Goal: Find specific page/section: Find specific page/section

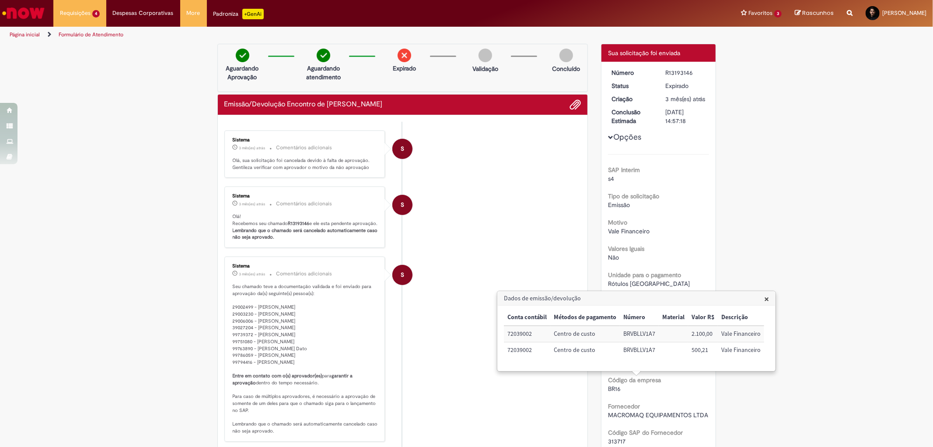
scroll to position [340, 0]
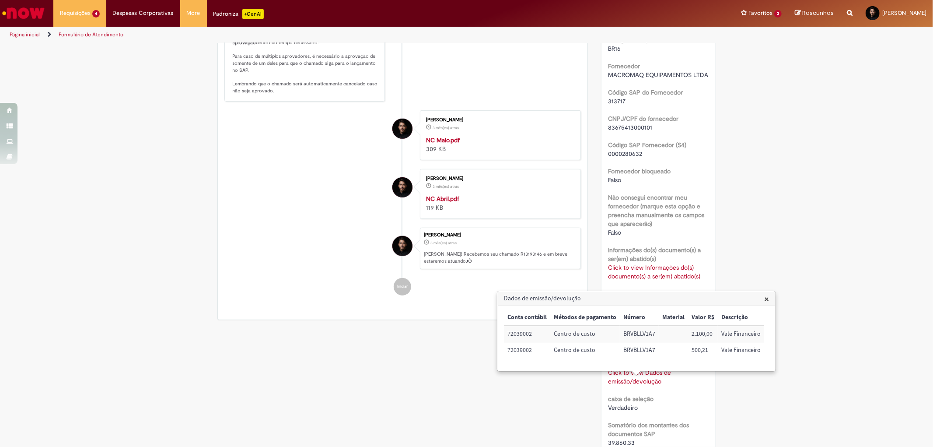
click at [524, 102] on li "S Sistema 3 mês(es) atrás 3 meses atrás Comentários adicionais Seu chamado teve…" at bounding box center [402, 8] width 357 height 185
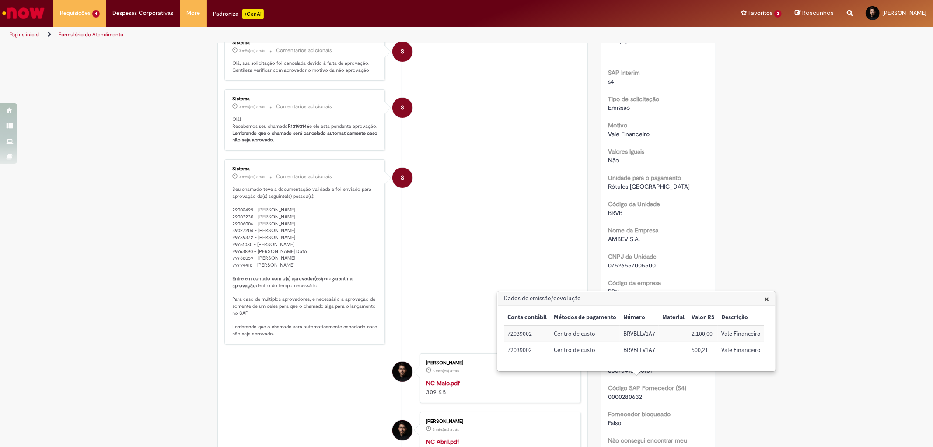
scroll to position [0, 0]
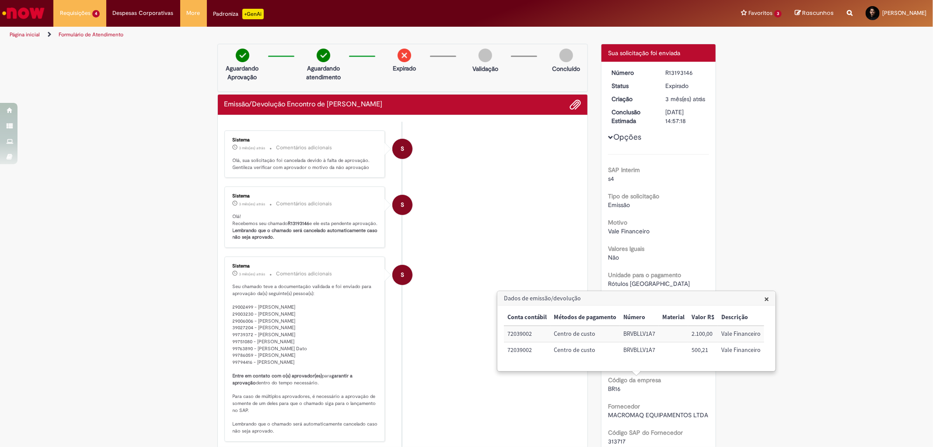
click at [501, 174] on li "S Sistema 3 mês(es) atrás 3 meses atrás Comentários adicionais Olá, sua solicit…" at bounding box center [402, 154] width 357 height 48
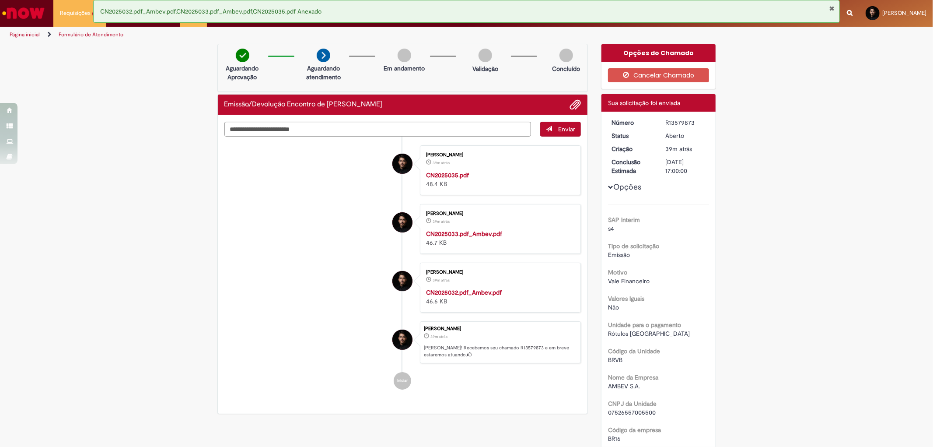
scroll to position [583, 0]
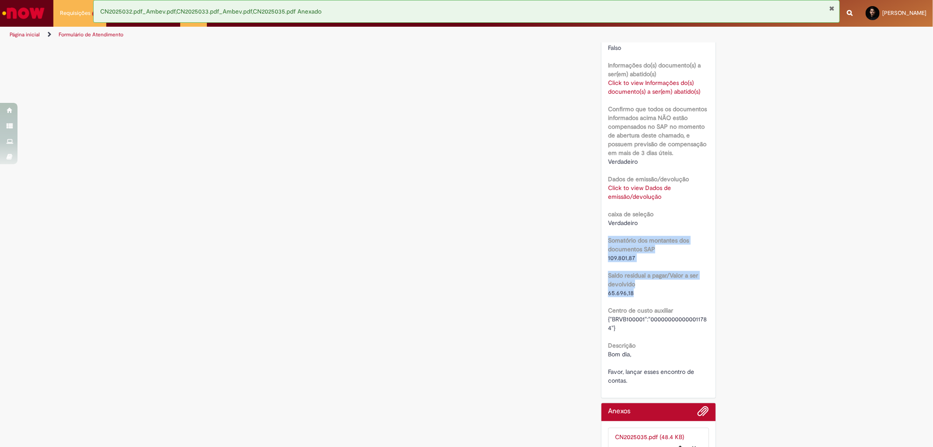
click at [832, 6] on button "Fechar Notificação" at bounding box center [833, 8] width 6 height 7
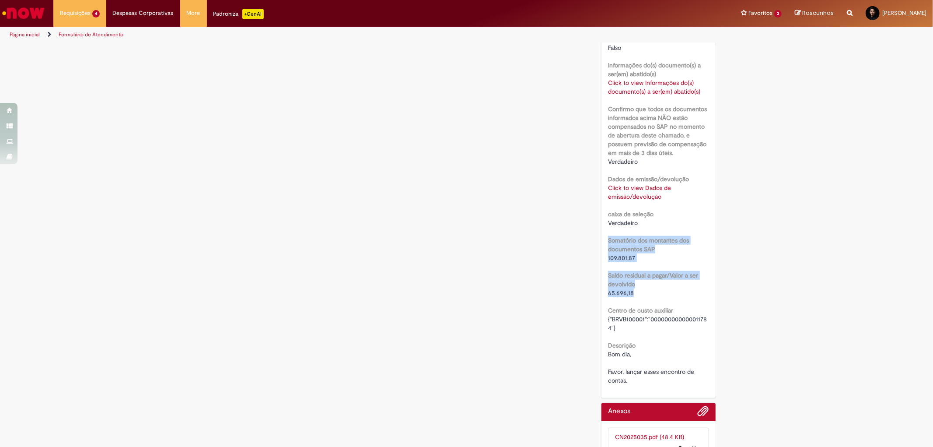
scroll to position [0, 0]
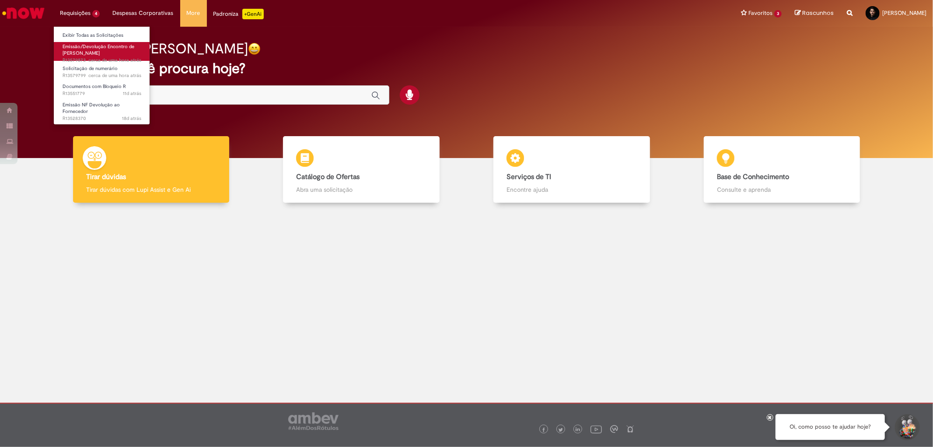
click at [87, 50] on span "Emissão/Devolução Encontro de [PERSON_NAME]" at bounding box center [99, 50] width 72 height 14
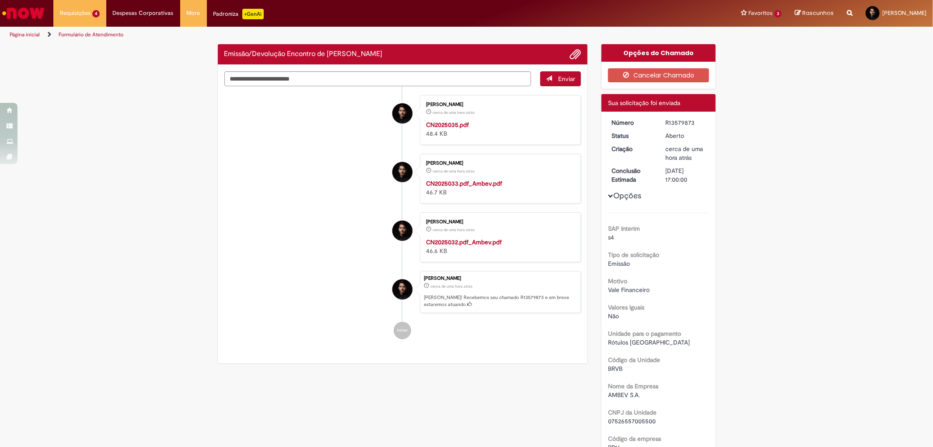
click at [287, 305] on li "Pedro Lucas Braga Gomes cerca de uma hora atrás cerca de uma hora atrás Ola! Re…" at bounding box center [402, 292] width 357 height 42
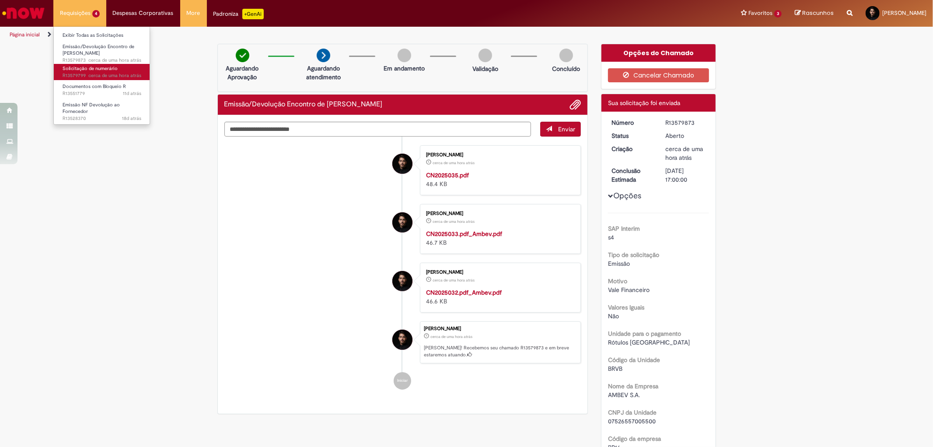
click at [88, 68] on span "Solicitação de numerário" at bounding box center [90, 68] width 55 height 7
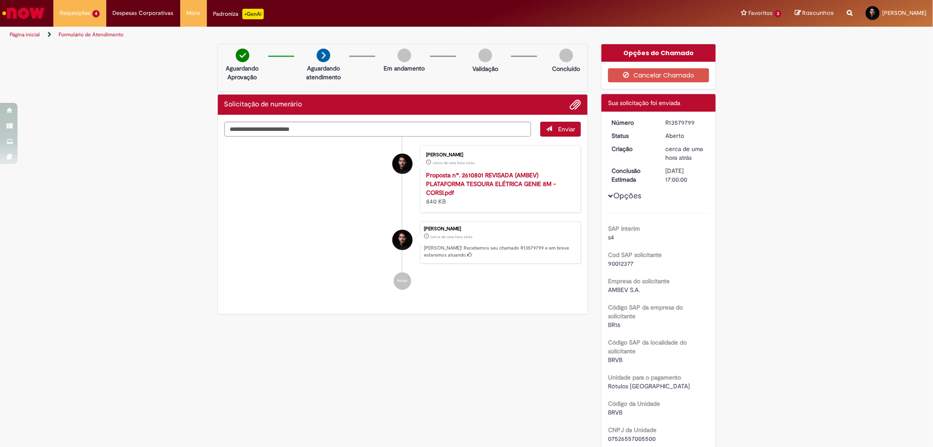
click at [228, 245] on li "Pedro Lucas Braga Gomes cerca de uma hora atrás cerca de uma hora atrás Ola! Re…" at bounding box center [402, 242] width 357 height 42
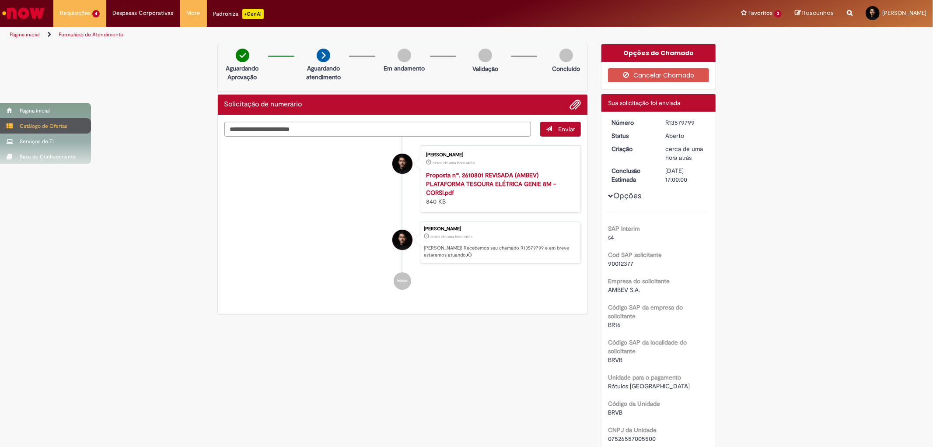
click at [0, 123] on div "Catálogo de Ofertas" at bounding box center [45, 125] width 91 height 15
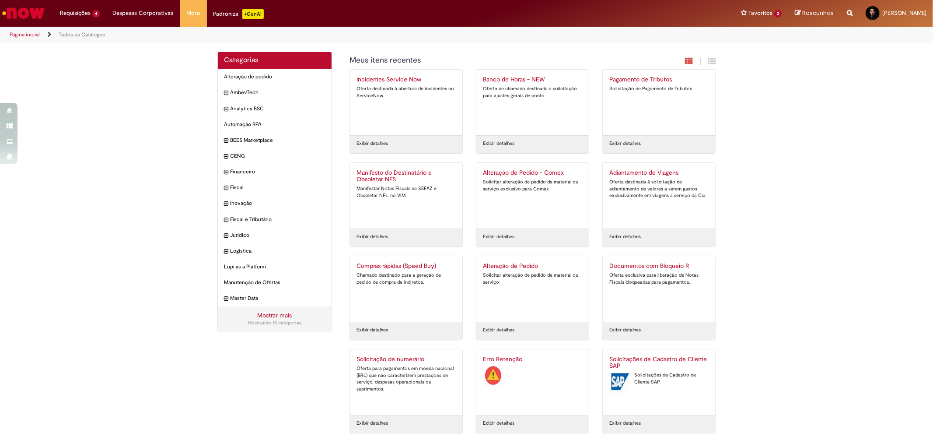
click at [822, 228] on div "Categorias Alteração de pedido Itens AmbevTech Itens Analytics BSC Itens Automa…" at bounding box center [466, 247] width 933 height 391
click at [148, 215] on div "Categorias Alteração de pedido Itens AmbevTech Itens Analytics BSC Itens Automa…" at bounding box center [466, 247] width 933 height 391
click at [29, 20] on img "Ir para a Homepage" at bounding box center [23, 13] width 45 height 18
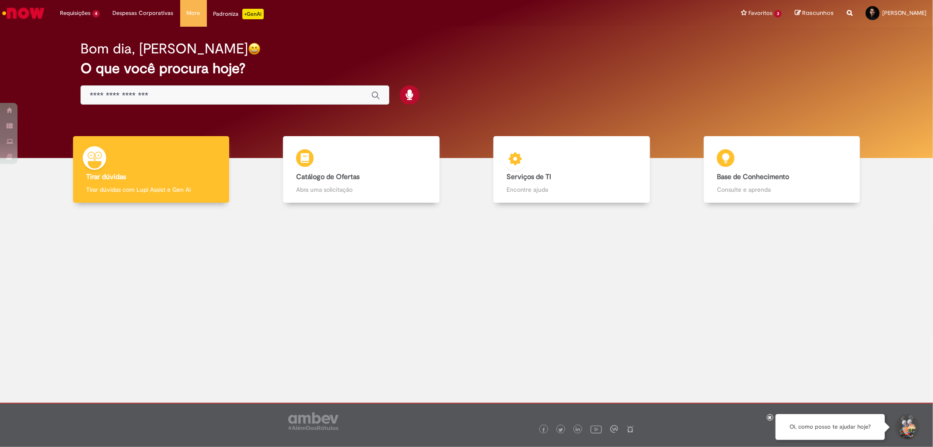
click at [536, 89] on div "Bom dia, [PERSON_NAME] O que você procura hoje?" at bounding box center [466, 73] width 803 height 74
